Goal: Check status: Check status

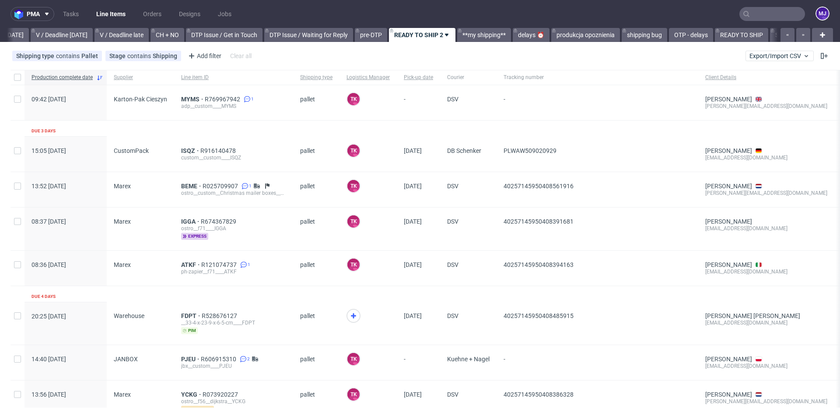
click at [758, 14] on input "text" at bounding box center [772, 14] width 66 height 14
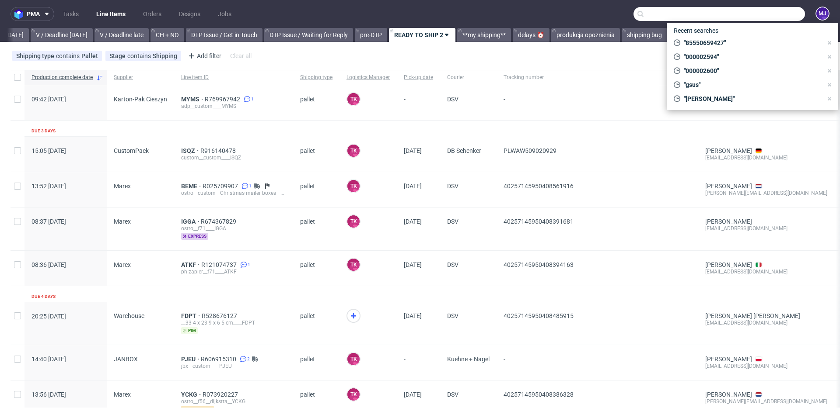
paste input "RAFO"
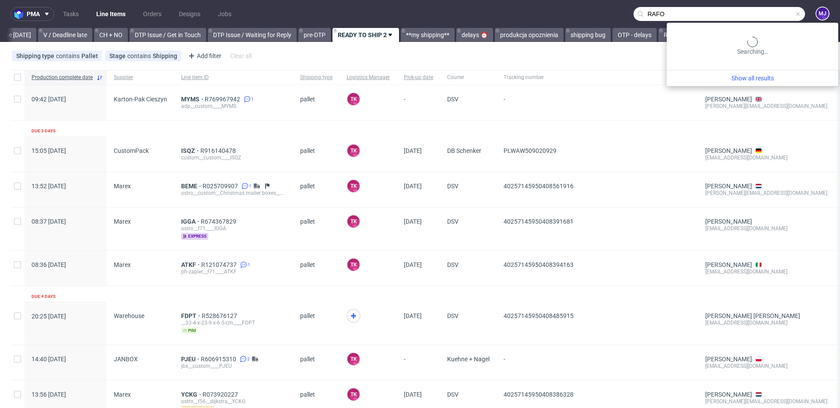
scroll to position [0, 1174]
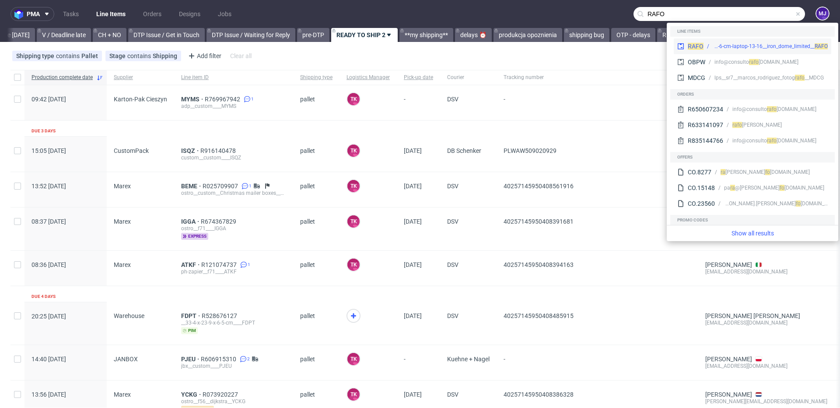
type input "RAFO"
click at [705, 47] on div "bds__42-8-cm-x-30-9-cm-x-8-6-cm-laptop-13-16__iron_dome_limited__ RAFO" at bounding box center [765, 46] width 124 height 8
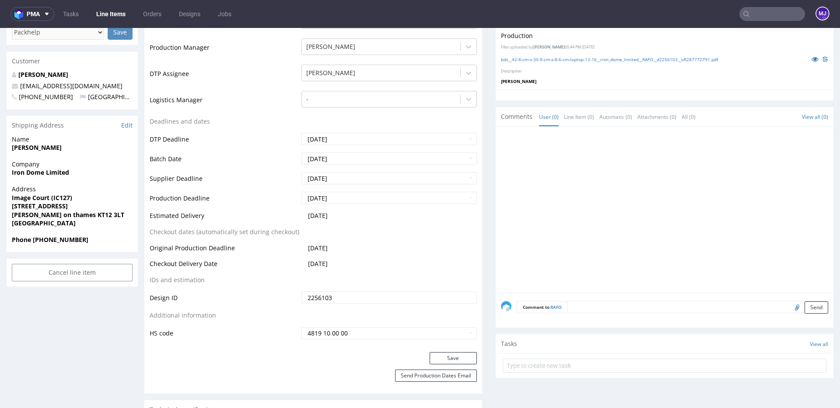
scroll to position [270, 0]
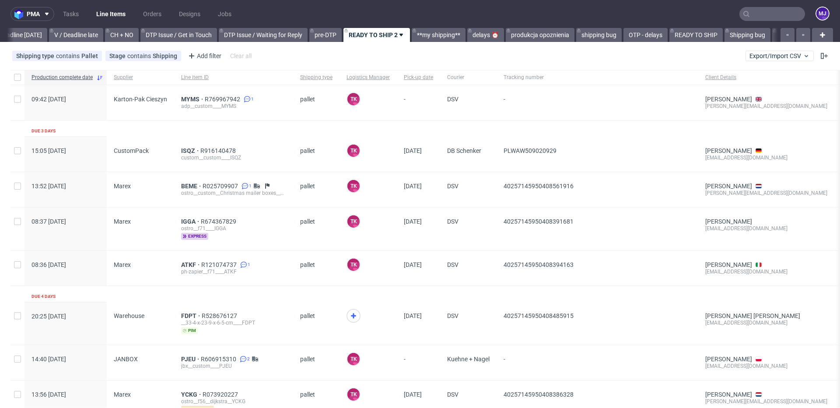
scroll to position [0, 1174]
click at [746, 13] on input "text" at bounding box center [772, 14] width 66 height 14
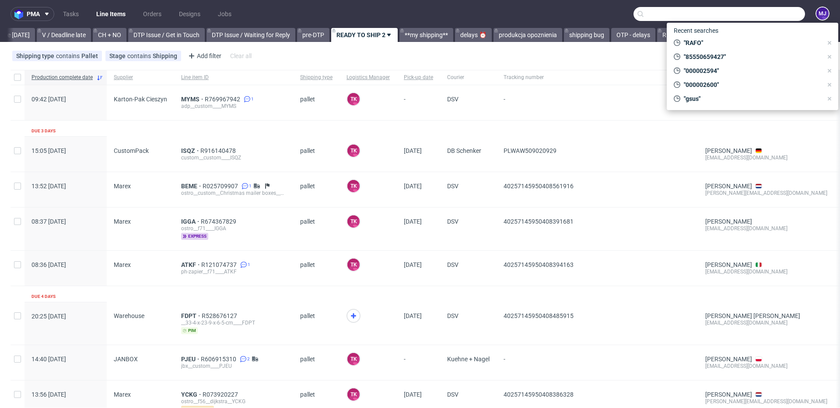
paste input "EXGG"
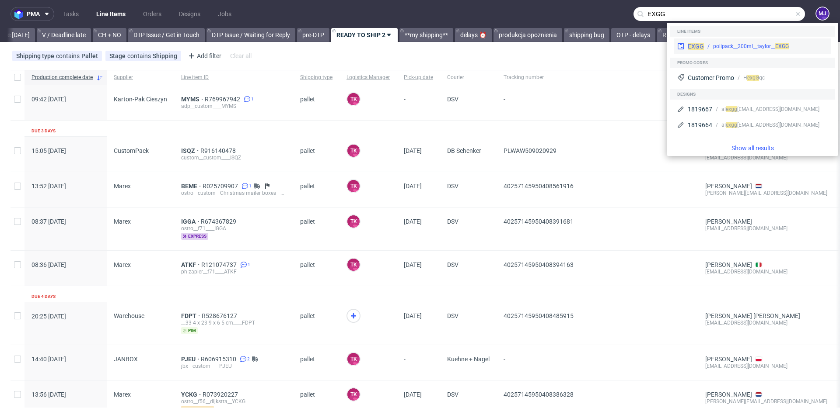
type input "EXGG"
click at [699, 45] on span "EXGG" at bounding box center [695, 46] width 16 height 7
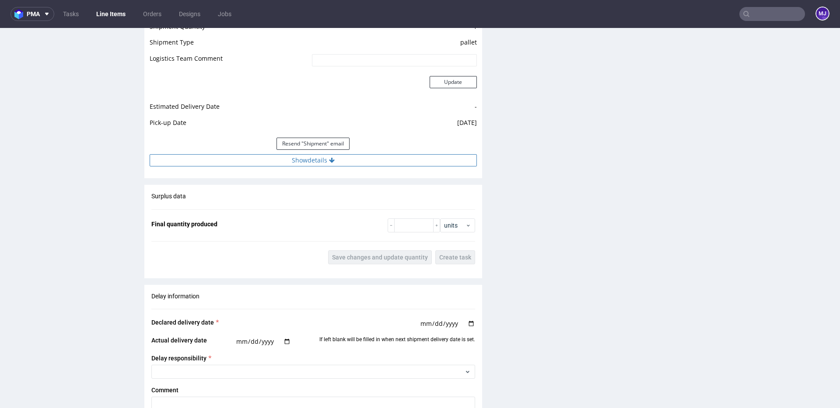
scroll to position [853, 0]
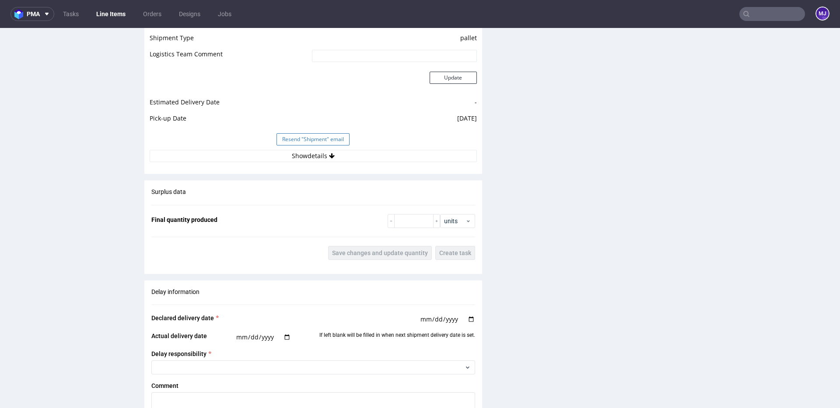
click at [301, 145] on button "Resend "Shipment" email" at bounding box center [312, 139] width 73 height 12
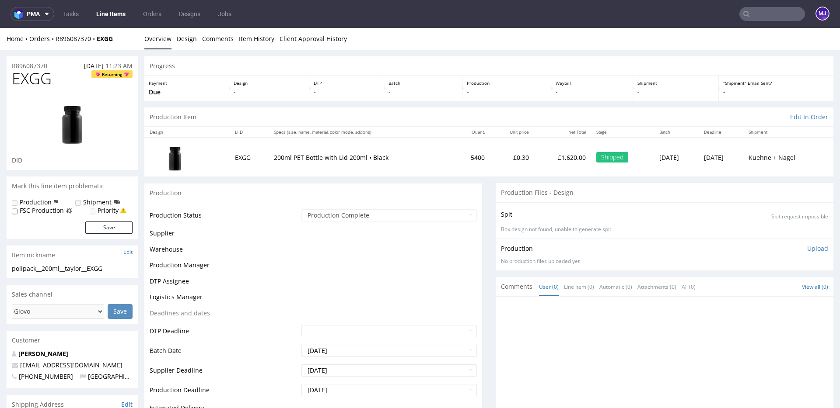
scroll to position [620, 0]
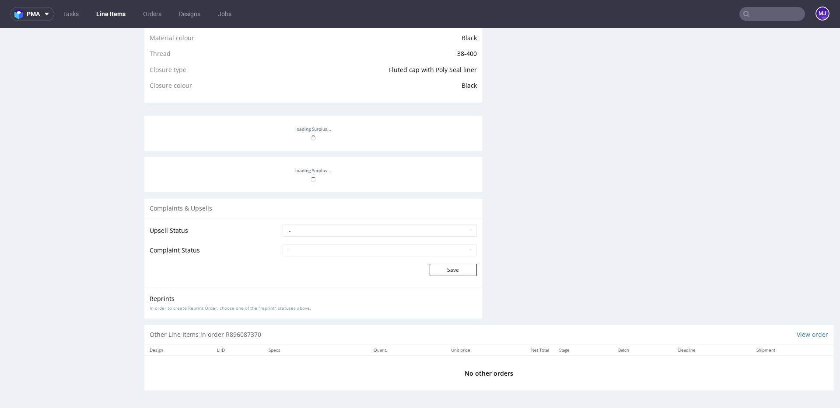
click at [298, 150] on div at bounding box center [313, 133] width 338 height 35
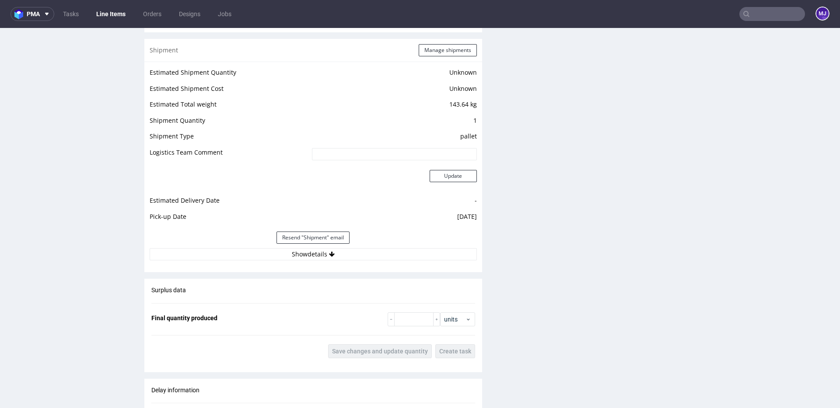
scroll to position [854, 0]
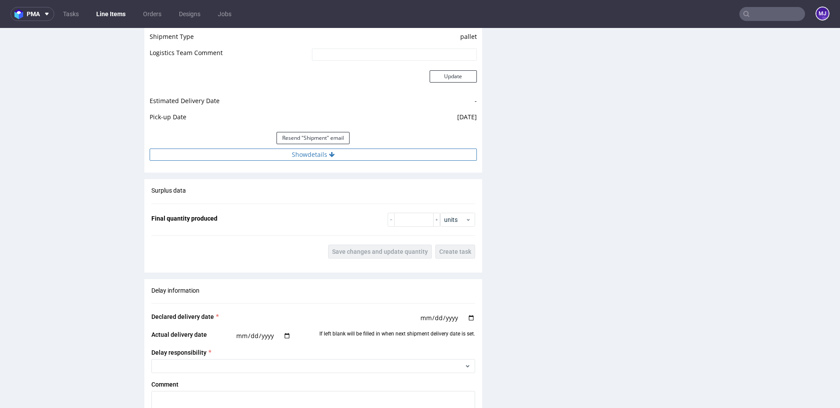
click at [296, 154] on button "Show details" at bounding box center [313, 155] width 327 height 12
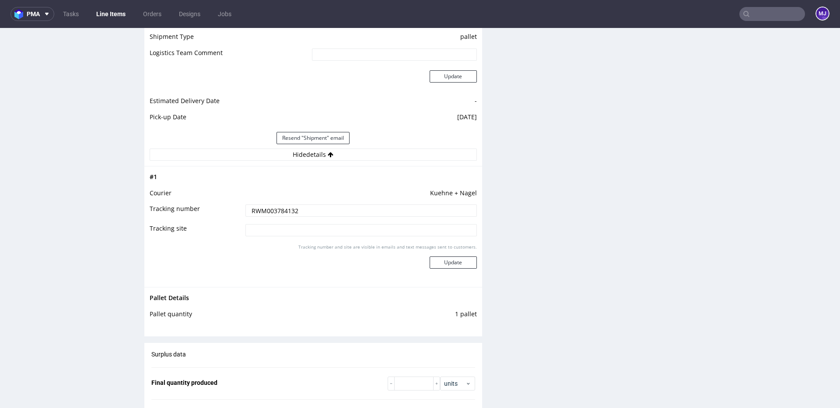
click at [476, 160] on div "Estimated Shipment Quantity Unknown Estimated Shipment Cost Unknown Estimated T…" at bounding box center [313, 64] width 338 height 204
